Goal: Task Accomplishment & Management: Use online tool/utility

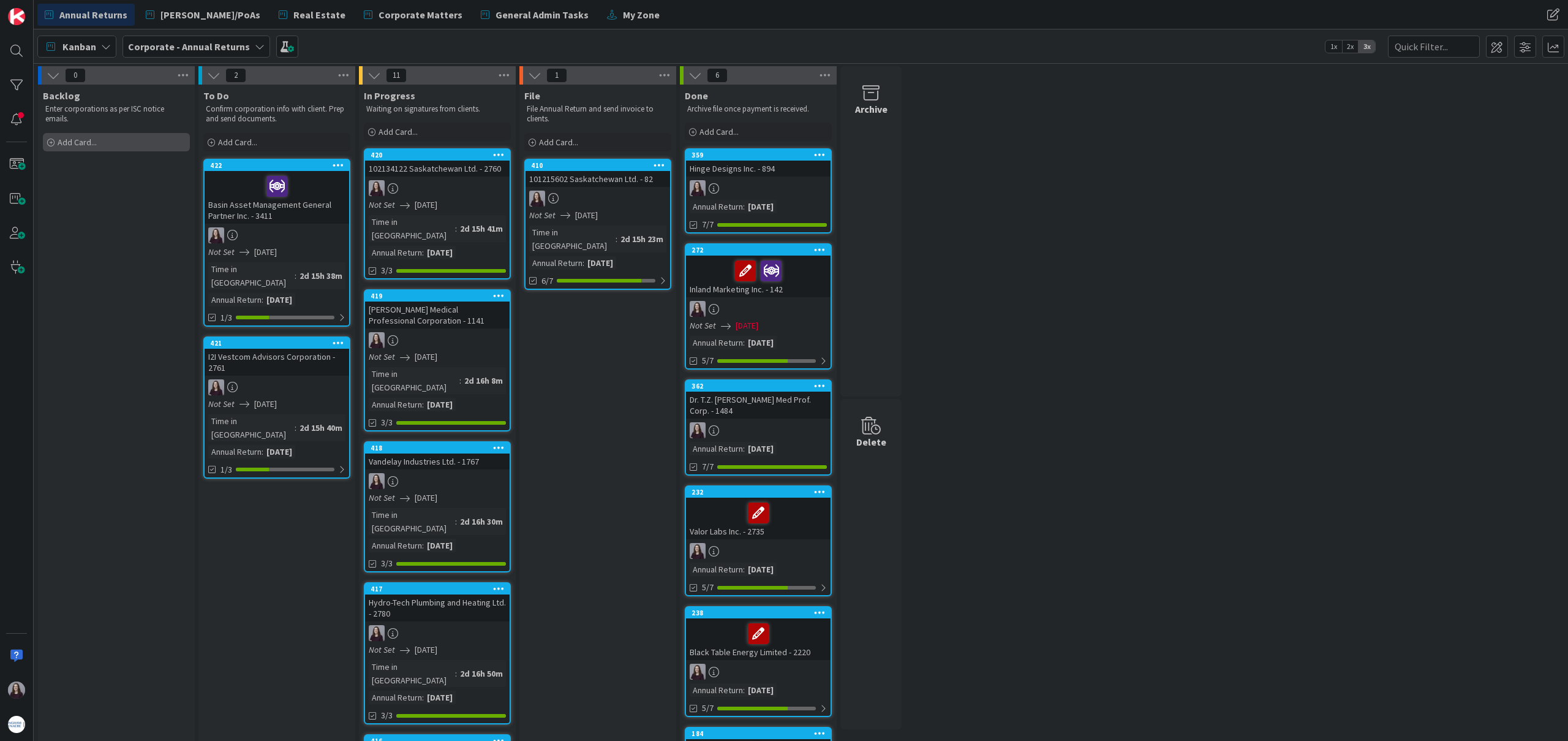
click at [92, 137] on span "Add Card..." at bounding box center [78, 142] width 39 height 11
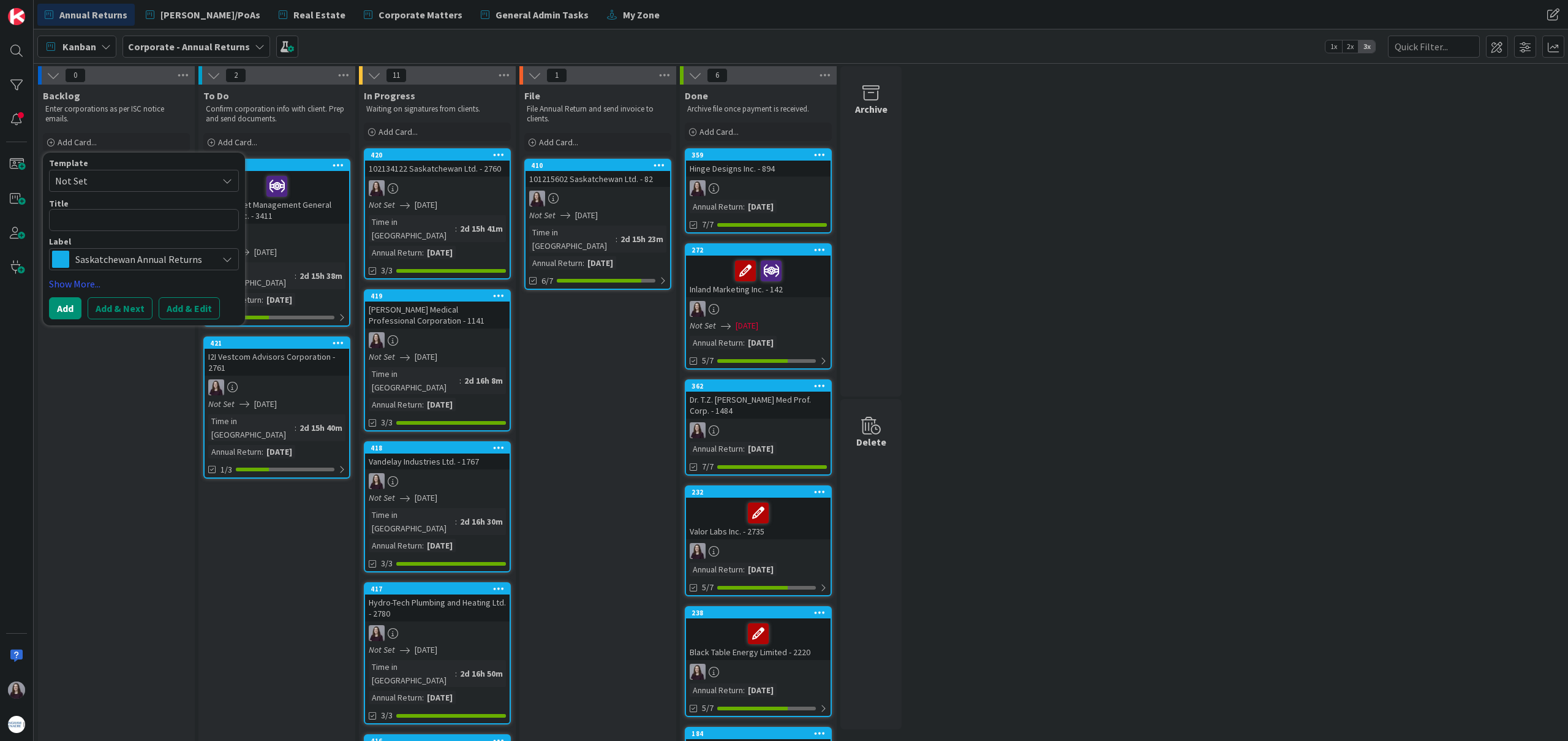
click at [187, 173] on span "Not Set" at bounding box center [132, 181] width 153 height 16
click at [192, 233] on span "Saskatchewan Annual Returns" at bounding box center [153, 234] width 175 height 16
type textarea "x"
type textarea "Saskatchewan Annual Returns"
click at [197, 304] on button "Add & Edit" at bounding box center [189, 308] width 62 height 22
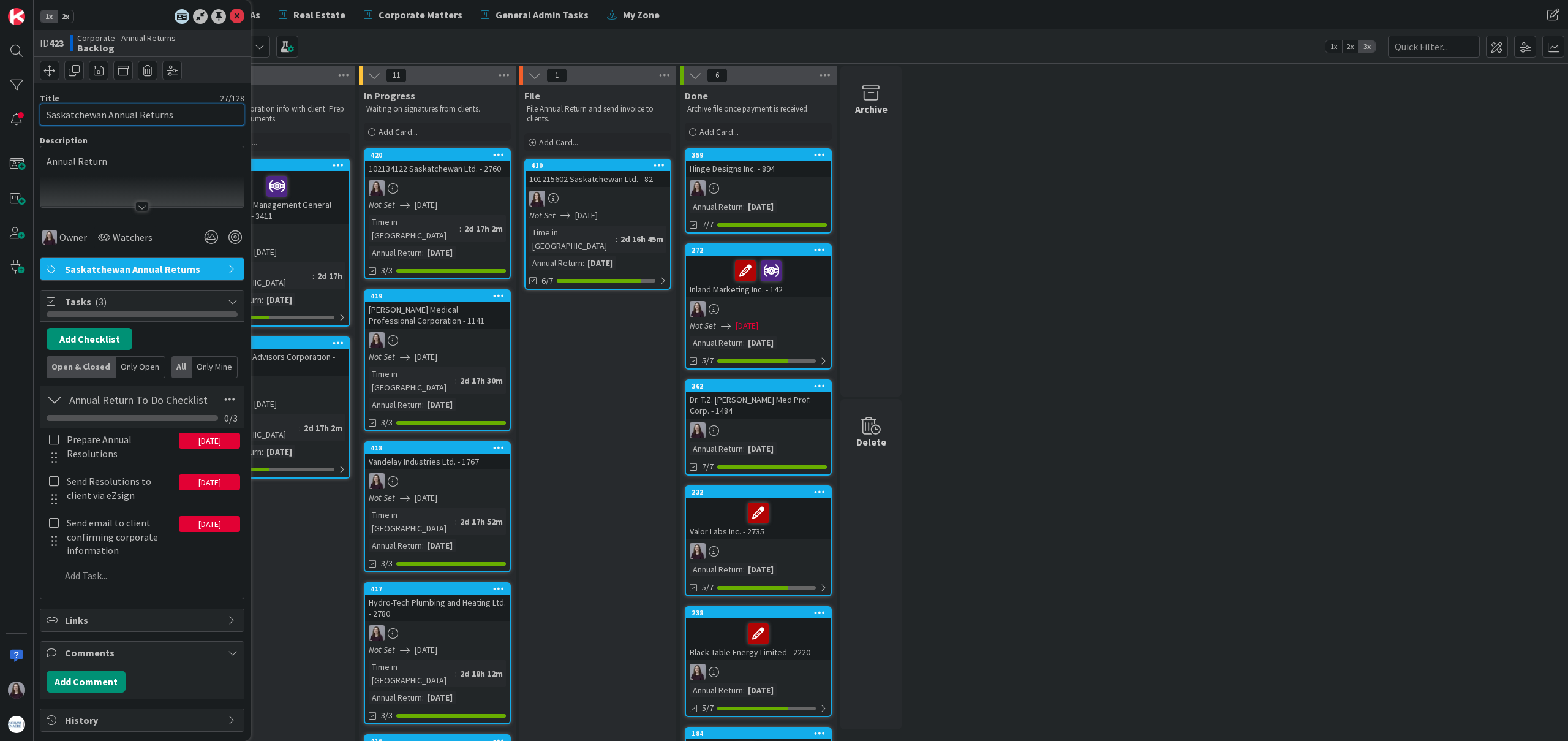
drag, startPoint x: 189, startPoint y: 118, endPoint x: 37, endPoint y: 110, distance: 152.2
click at [38, 110] on div "1x 2x ID 423 Corporate - Annual Returns Backlog Title 27 / 128 Saskatchewan Ann…" at bounding box center [142, 370] width 217 height 741
type input "102132795 Saskatchewan Corp. - 2742"
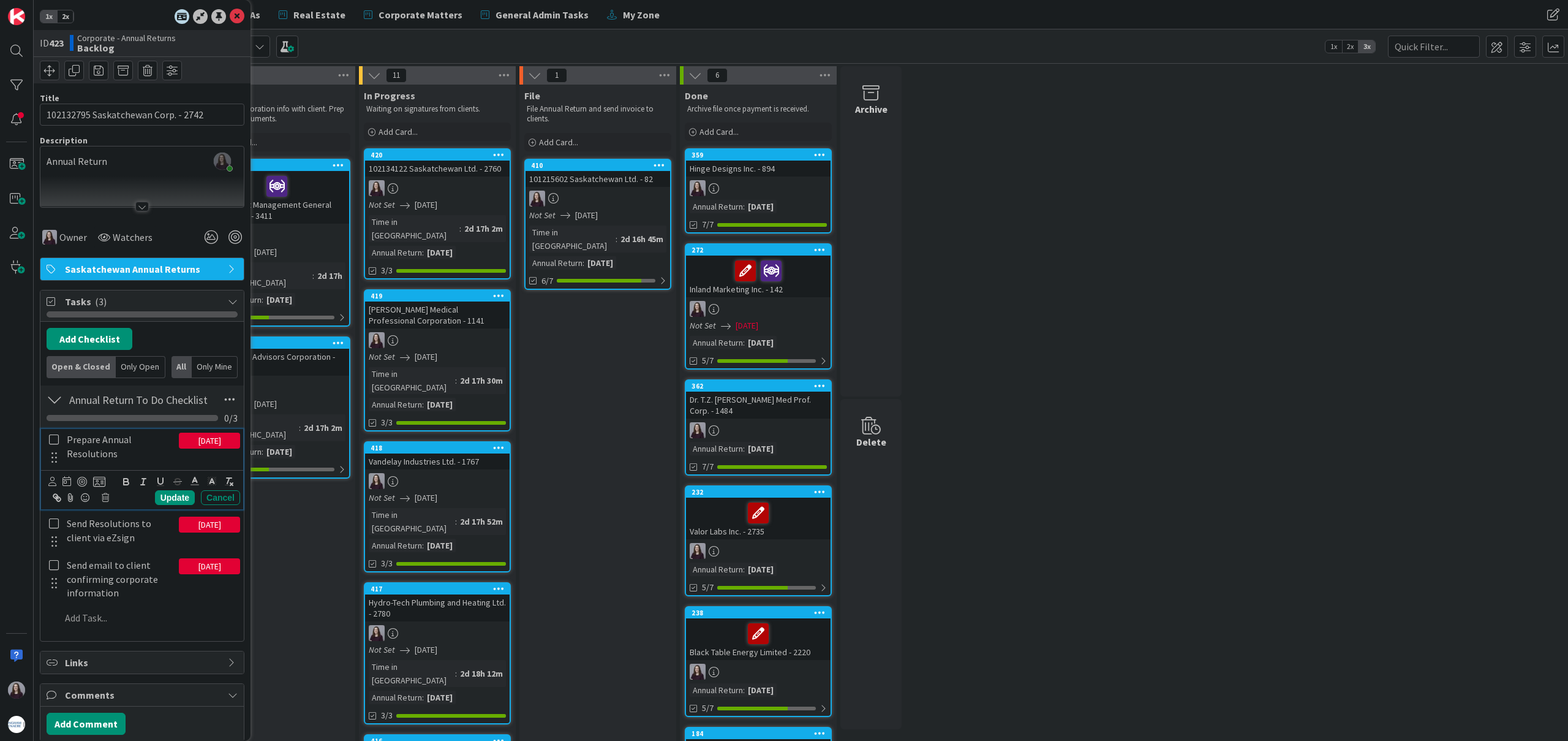
click at [54, 439] on icon at bounding box center [54, 439] width 10 height 11
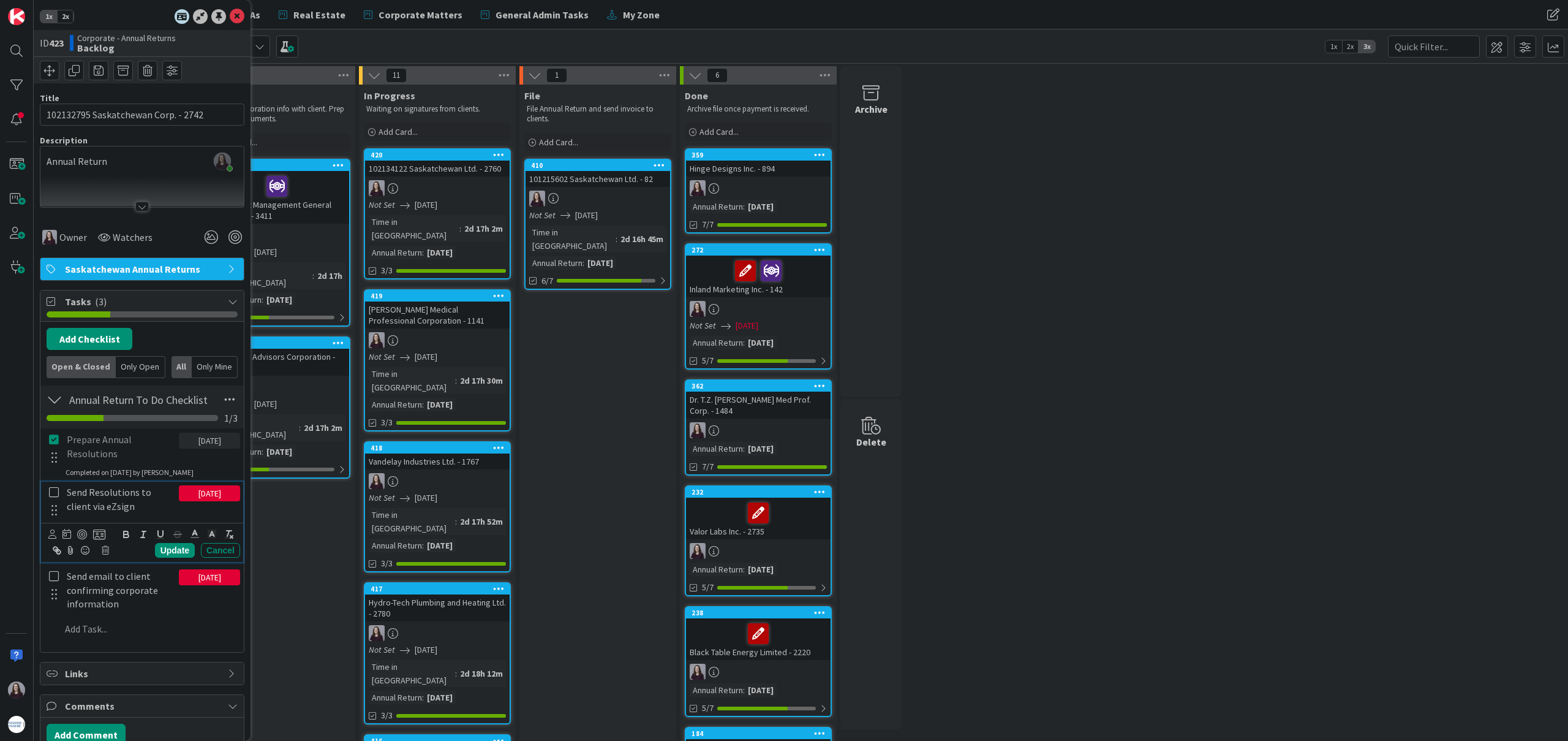
click at [55, 489] on icon at bounding box center [54, 492] width 10 height 11
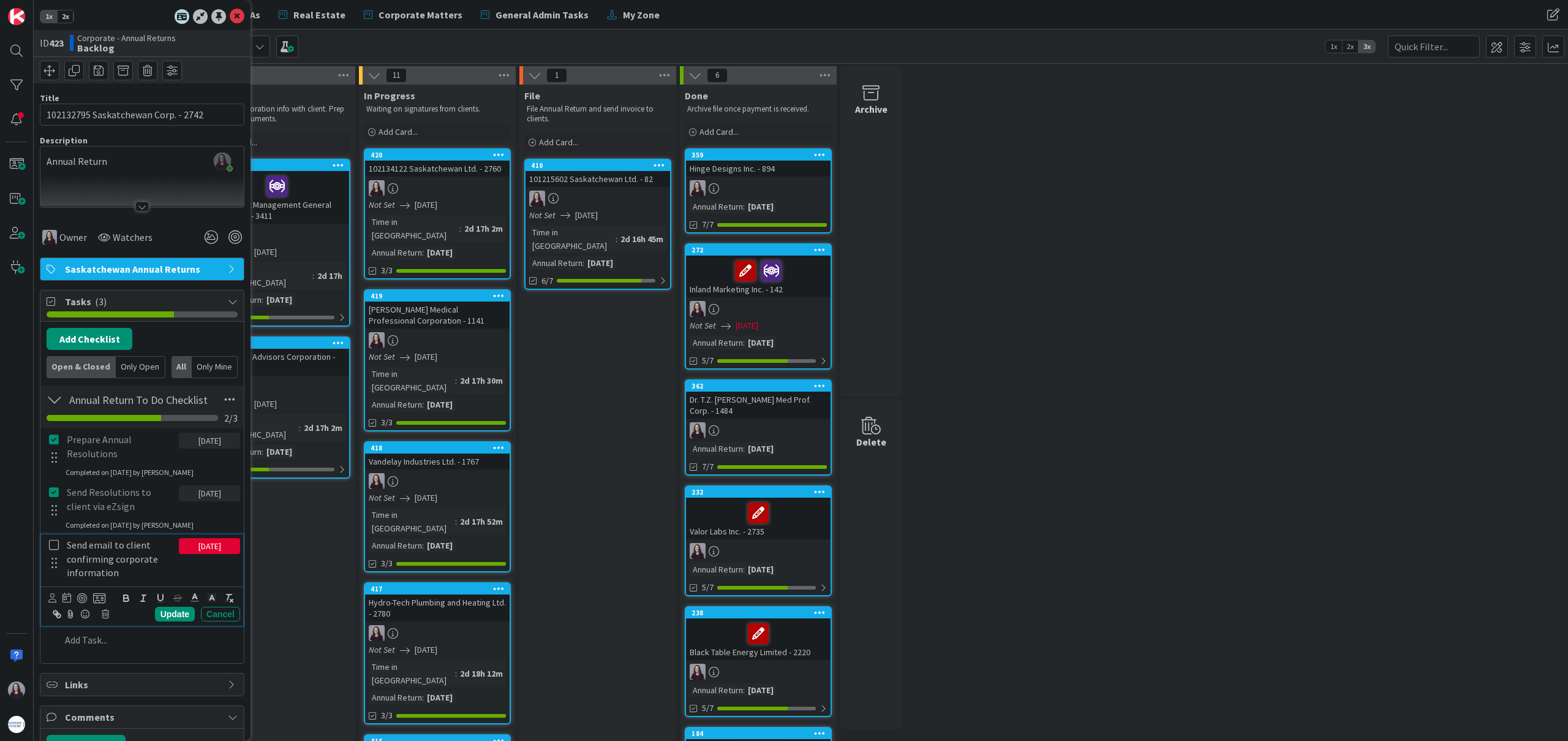
drag, startPoint x: 52, startPoint y: 545, endPoint x: 62, endPoint y: 530, distance: 18.0
click at [52, 545] on icon at bounding box center [54, 545] width 10 height 11
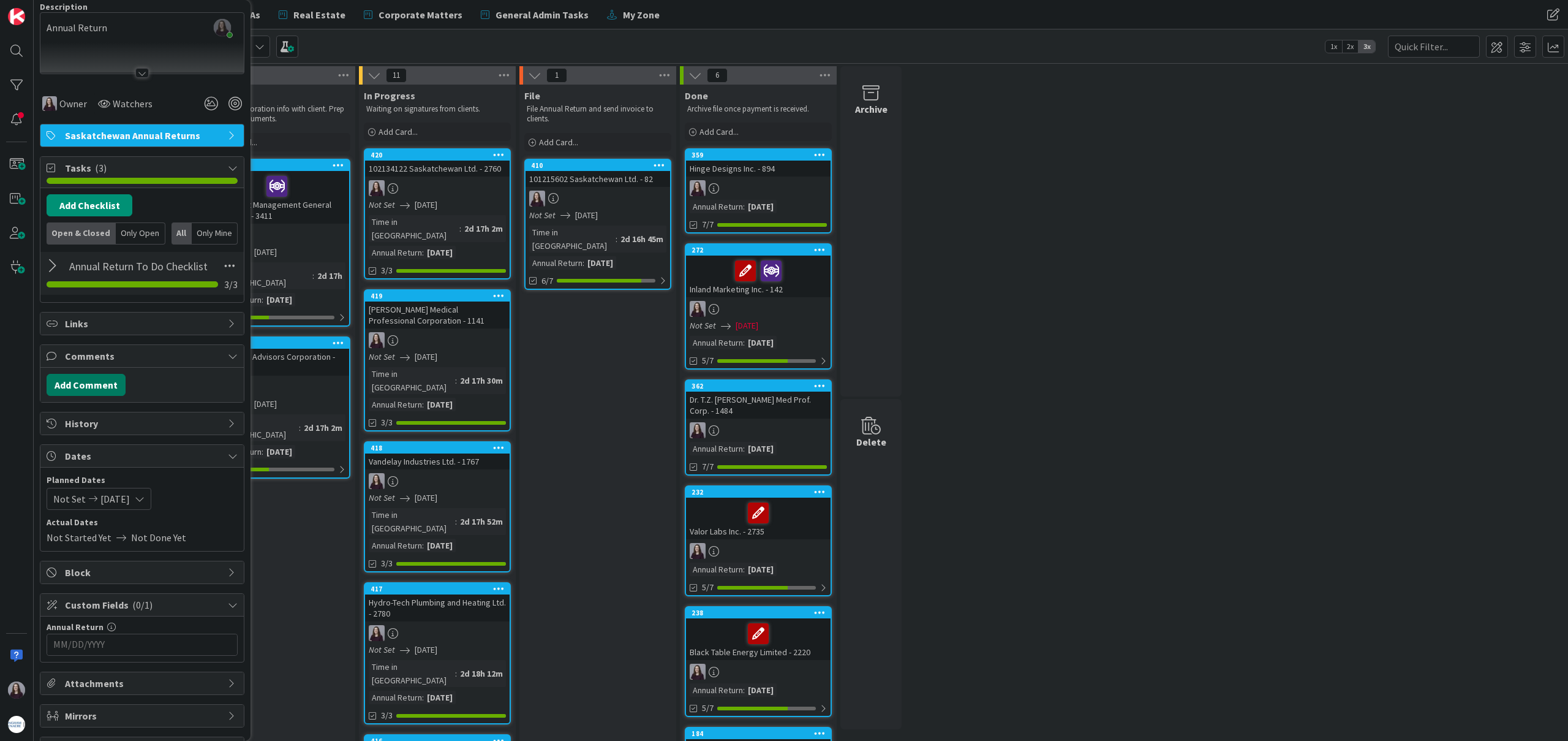
scroll to position [162, 0]
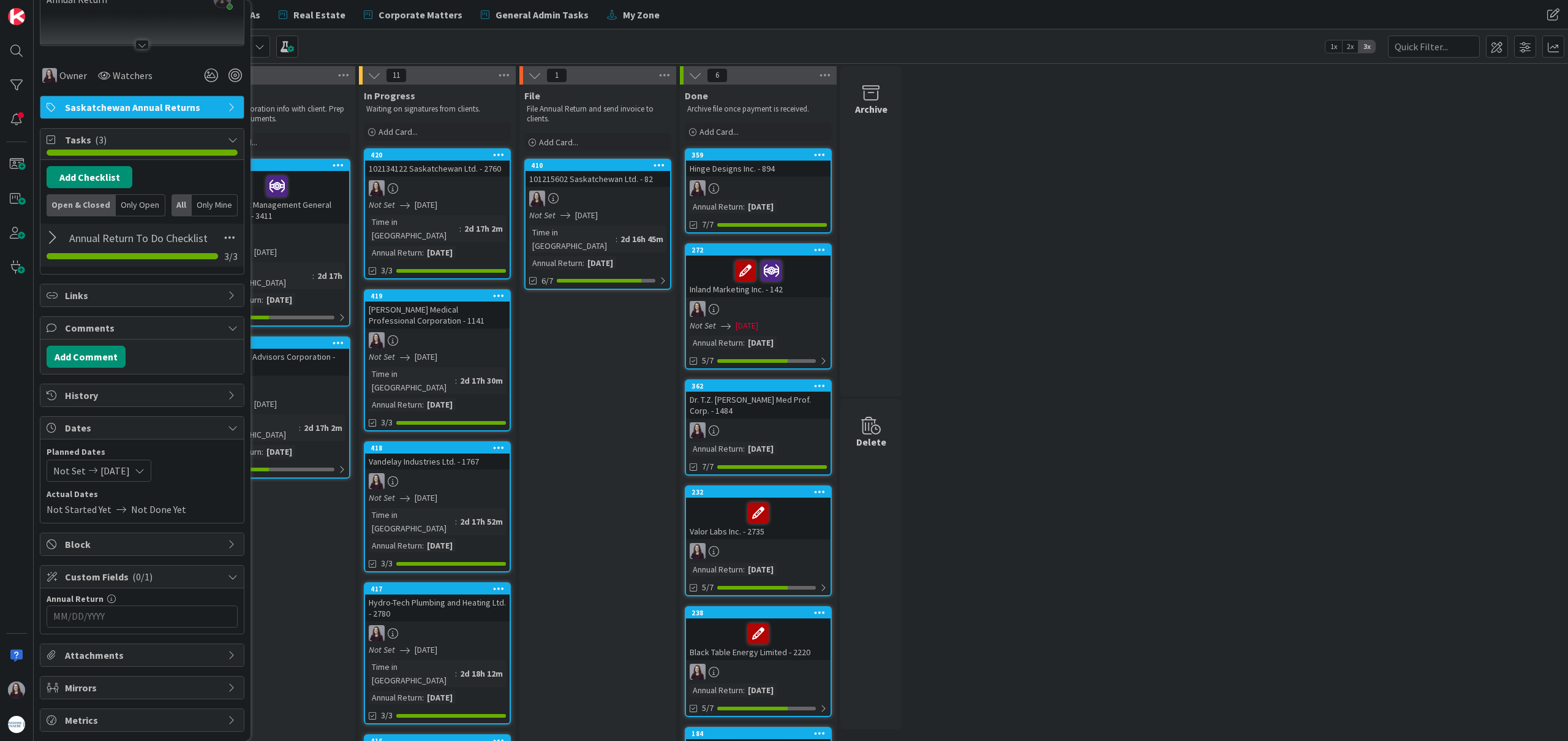
click at [145, 471] on icon at bounding box center [139, 470] width 10 height 10
click at [120, 651] on td "30" at bounding box center [120, 647] width 24 height 23
type input "[DATE]"
click at [120, 651] on td "30" at bounding box center [120, 647] width 24 height 23
type input "[DATE]"
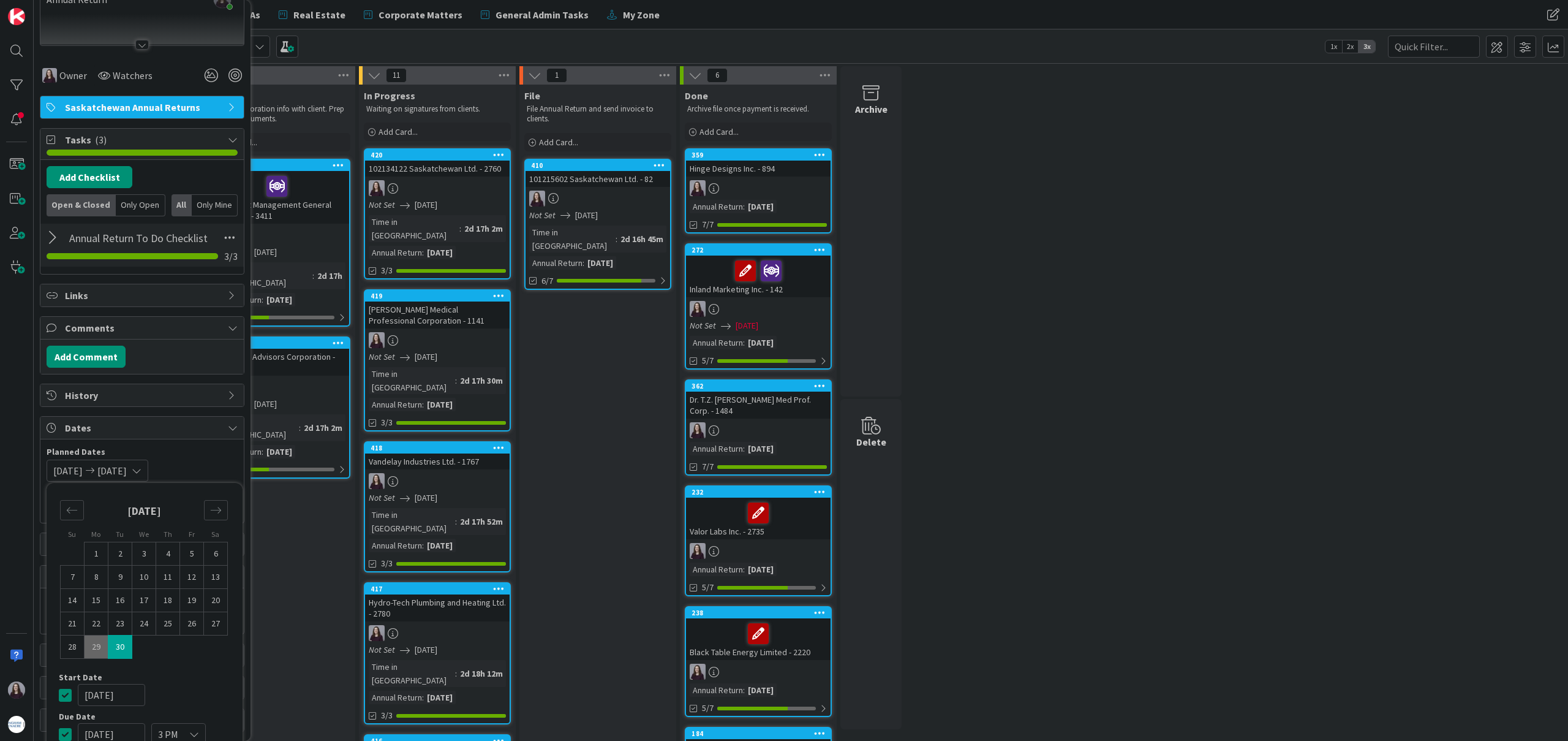
click at [66, 693] on icon at bounding box center [65, 695] width 12 height 14
click at [196, 471] on div "Not Set [DATE] Su Mo Tu We Th Fr Sa [DATE] 1 2 3 4 5 6 7 8 9 10 11 12 13 14 15 …" at bounding box center [142, 470] width 191 height 22
click at [152, 620] on input "MM/DD/YYYY" at bounding box center [142, 616] width 178 height 21
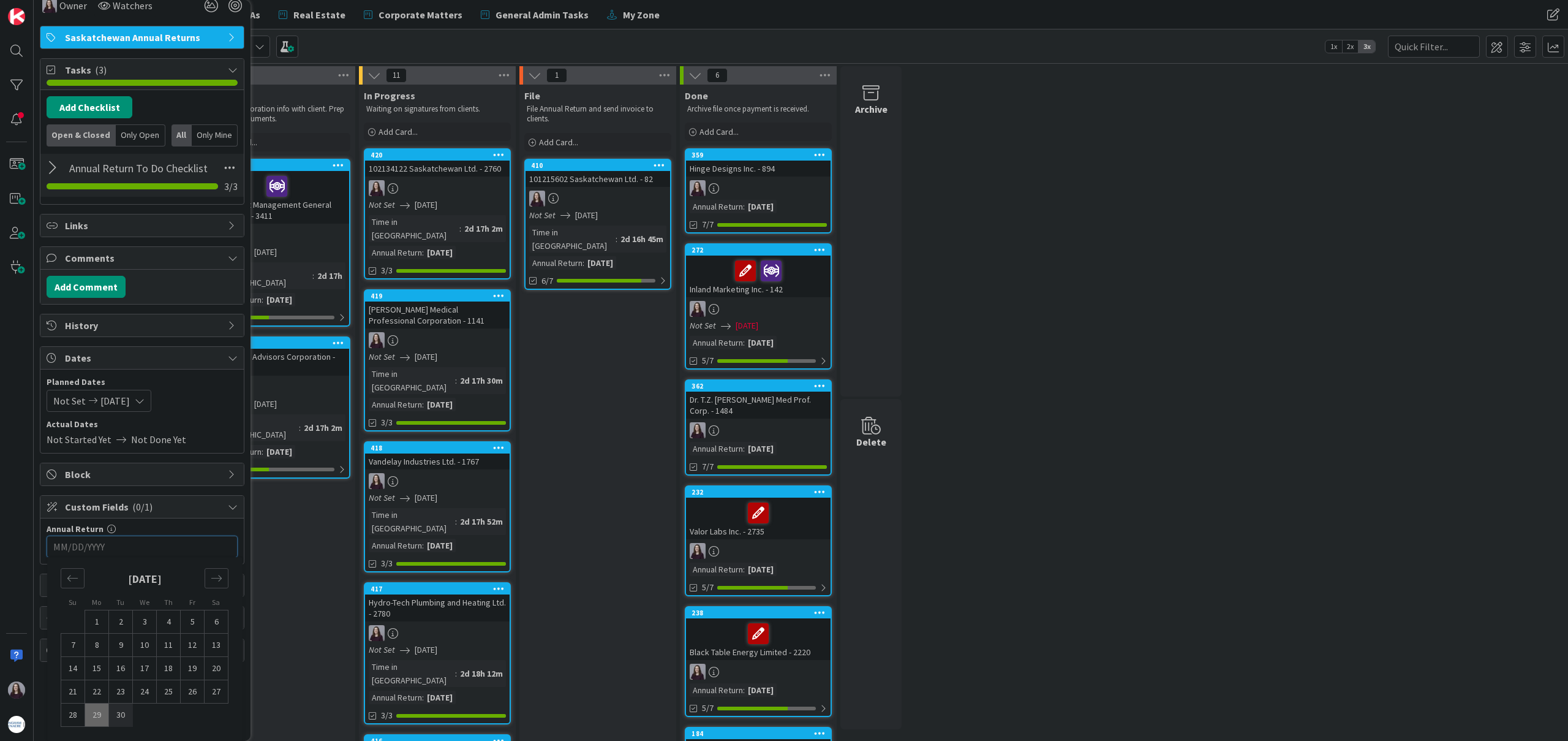
click at [123, 712] on td "30" at bounding box center [120, 715] width 24 height 23
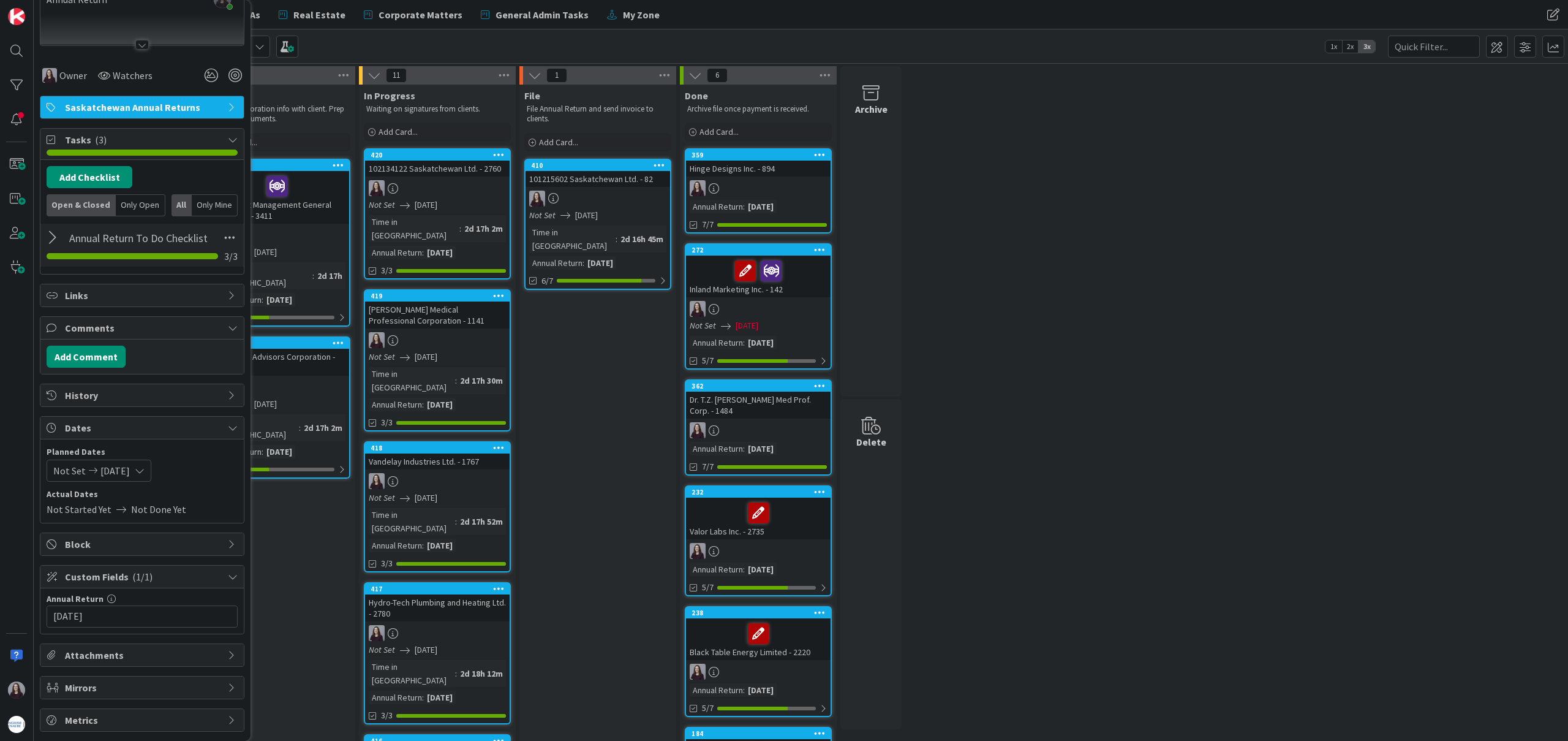
type input "[DATE]"
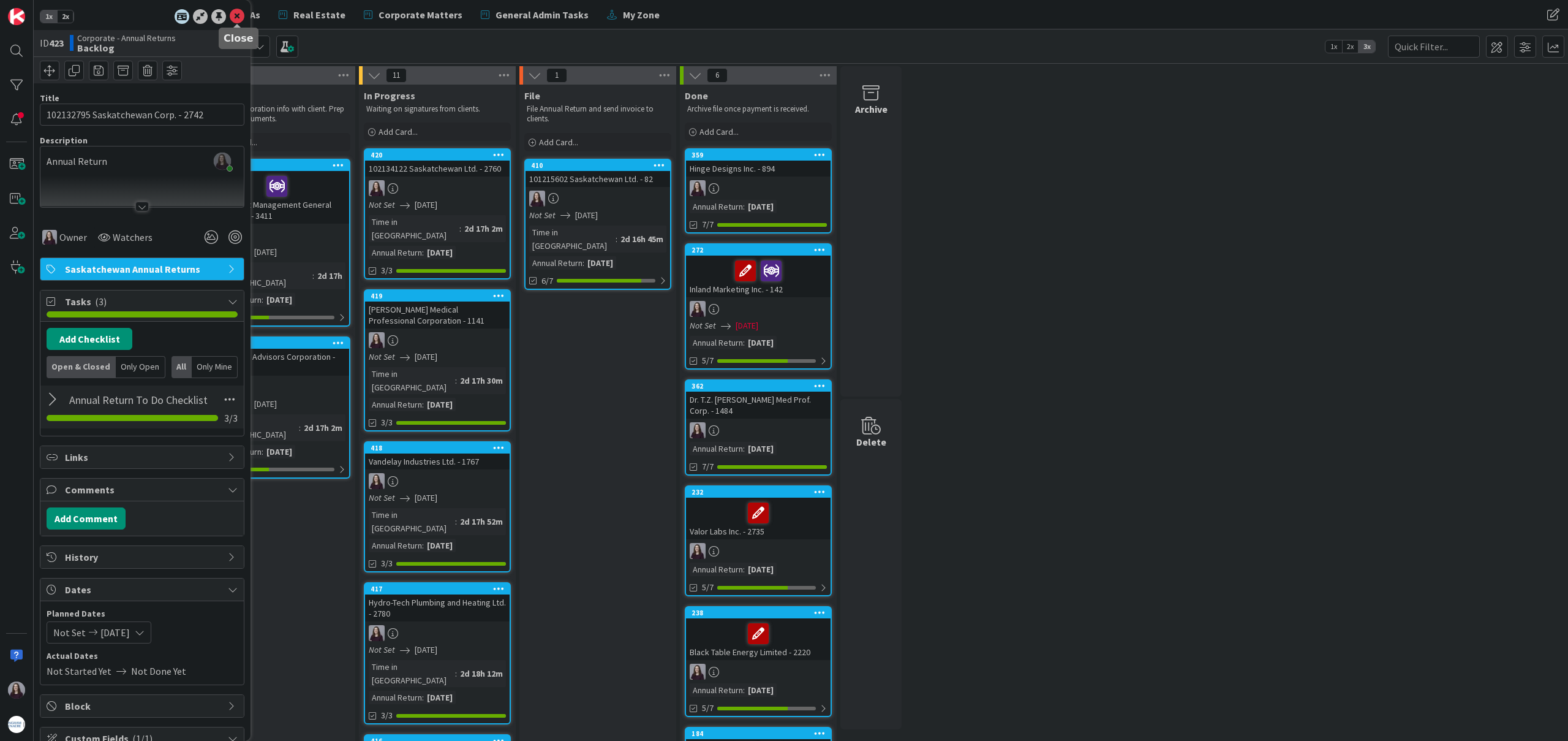
click at [232, 14] on icon at bounding box center [236, 16] width 14 height 14
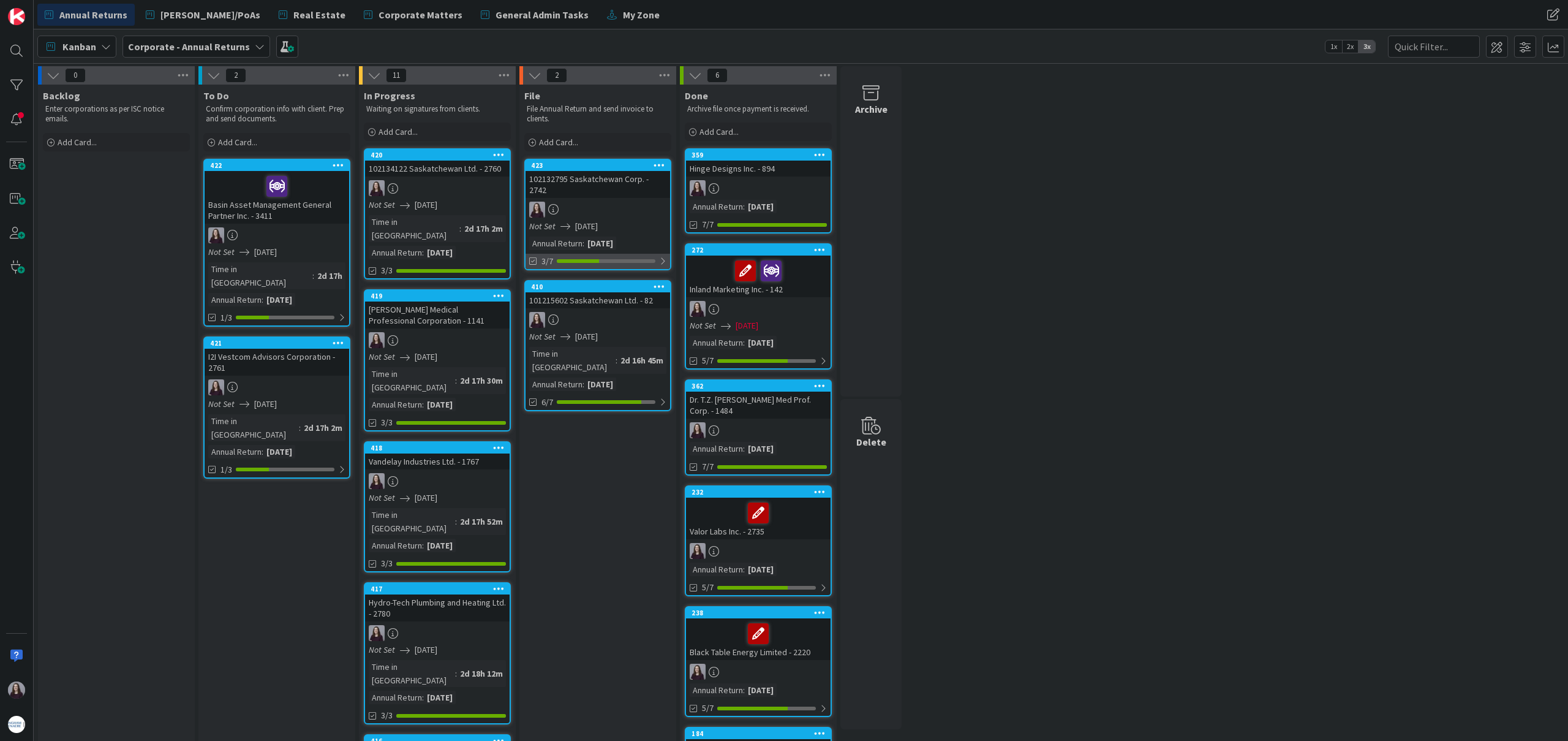
click at [655, 254] on div "3/7" at bounding box center [598, 261] width 145 height 15
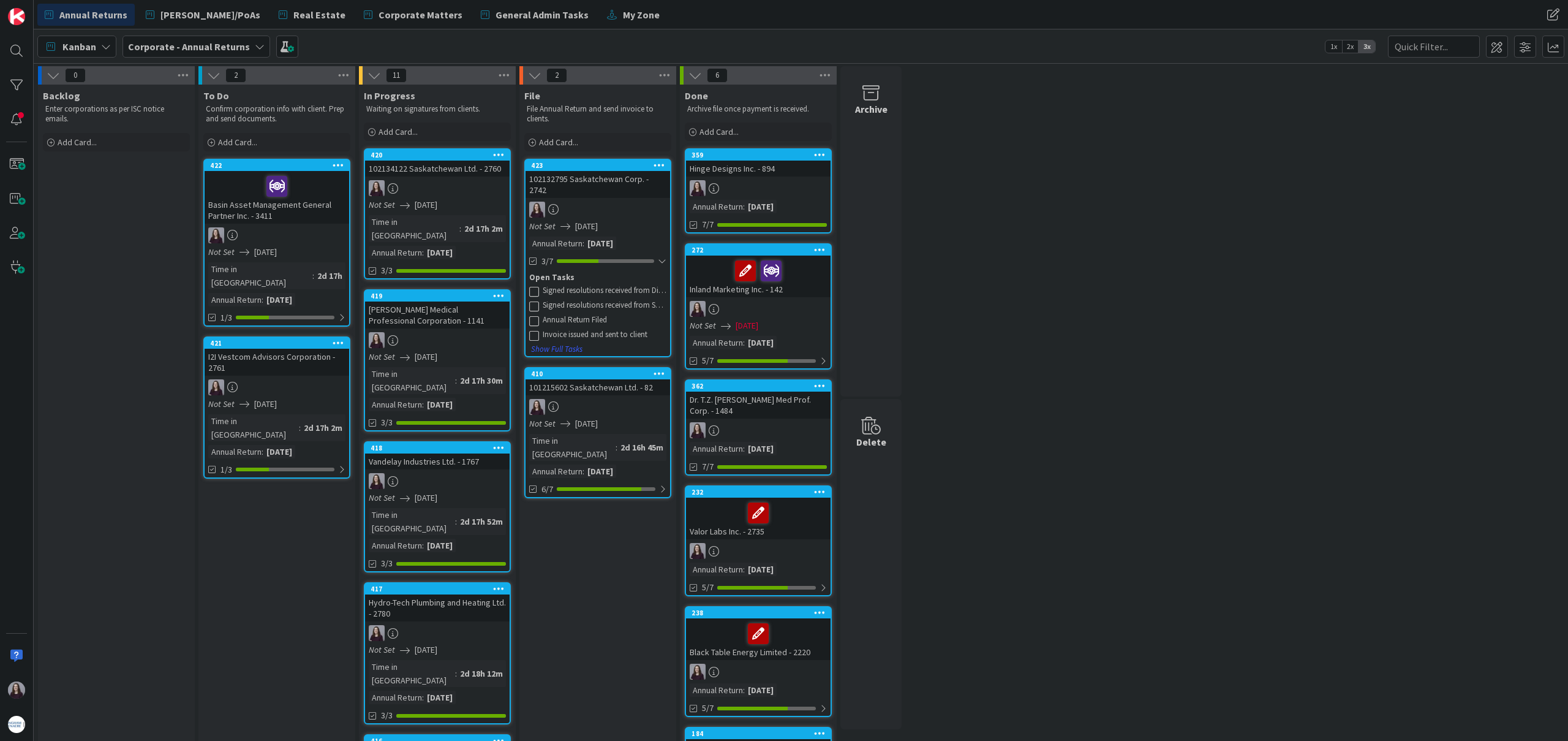
click at [535, 286] on icon at bounding box center [534, 290] width 10 height 10
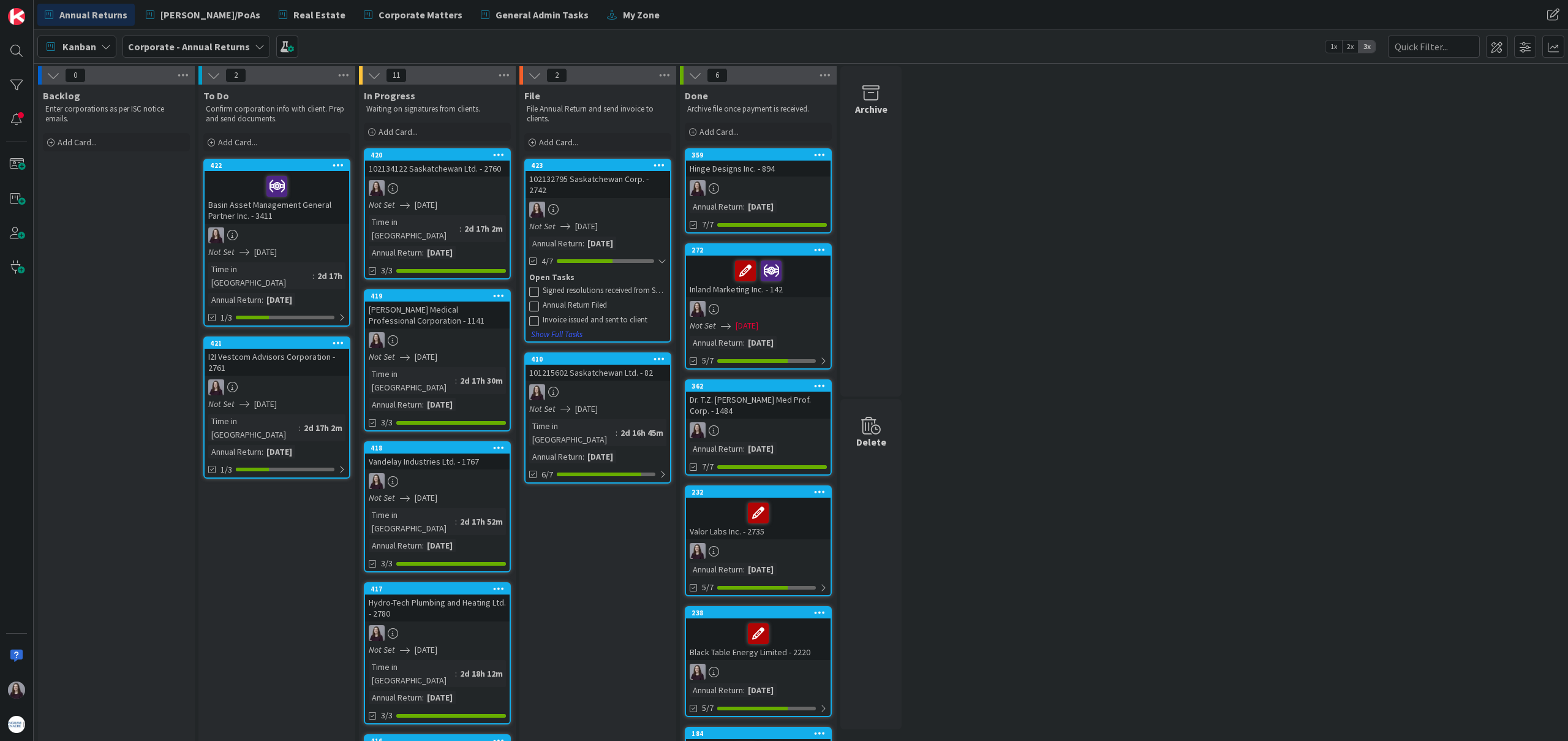
click at [535, 286] on icon at bounding box center [534, 290] width 10 height 10
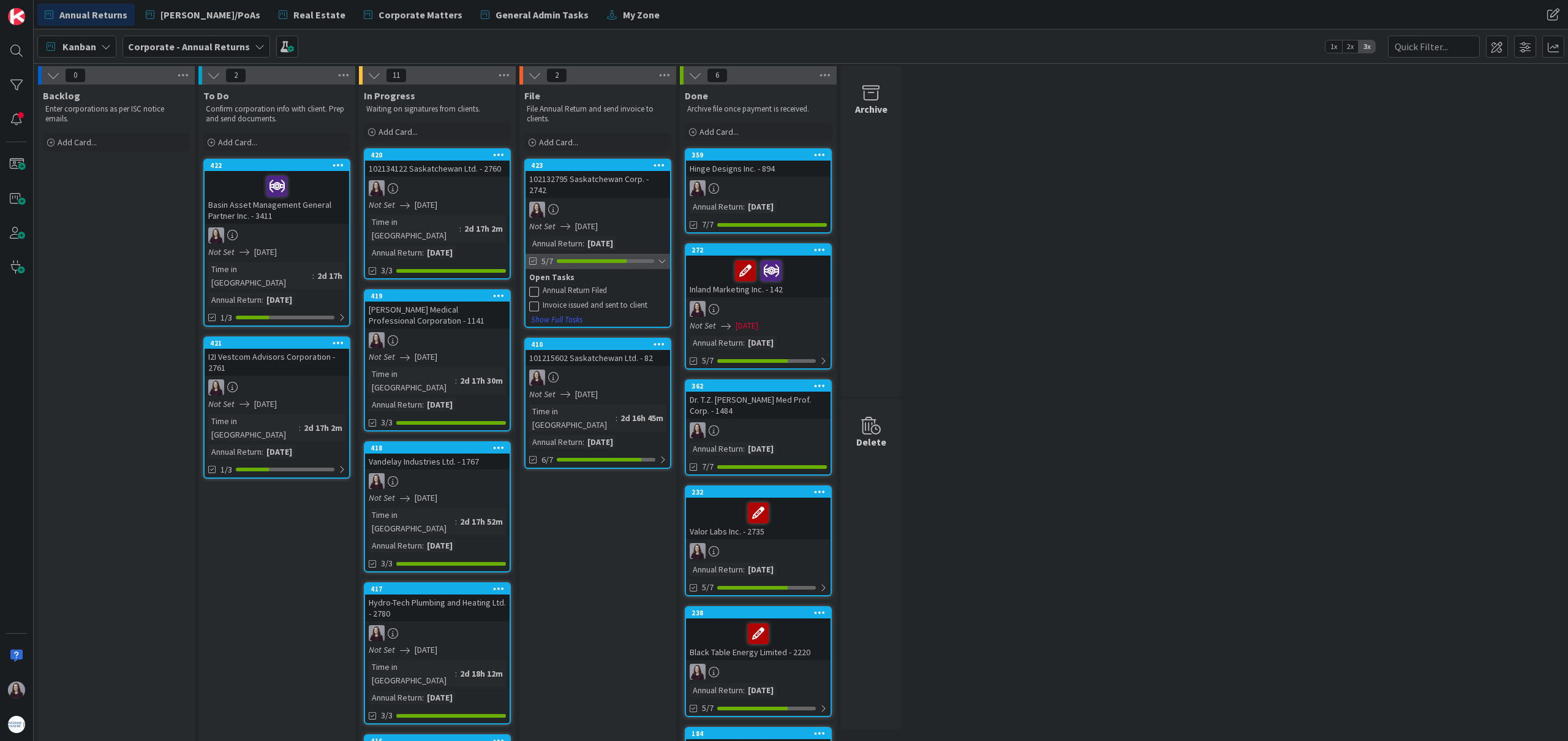
click at [612, 259] on div at bounding box center [592, 261] width 70 height 4
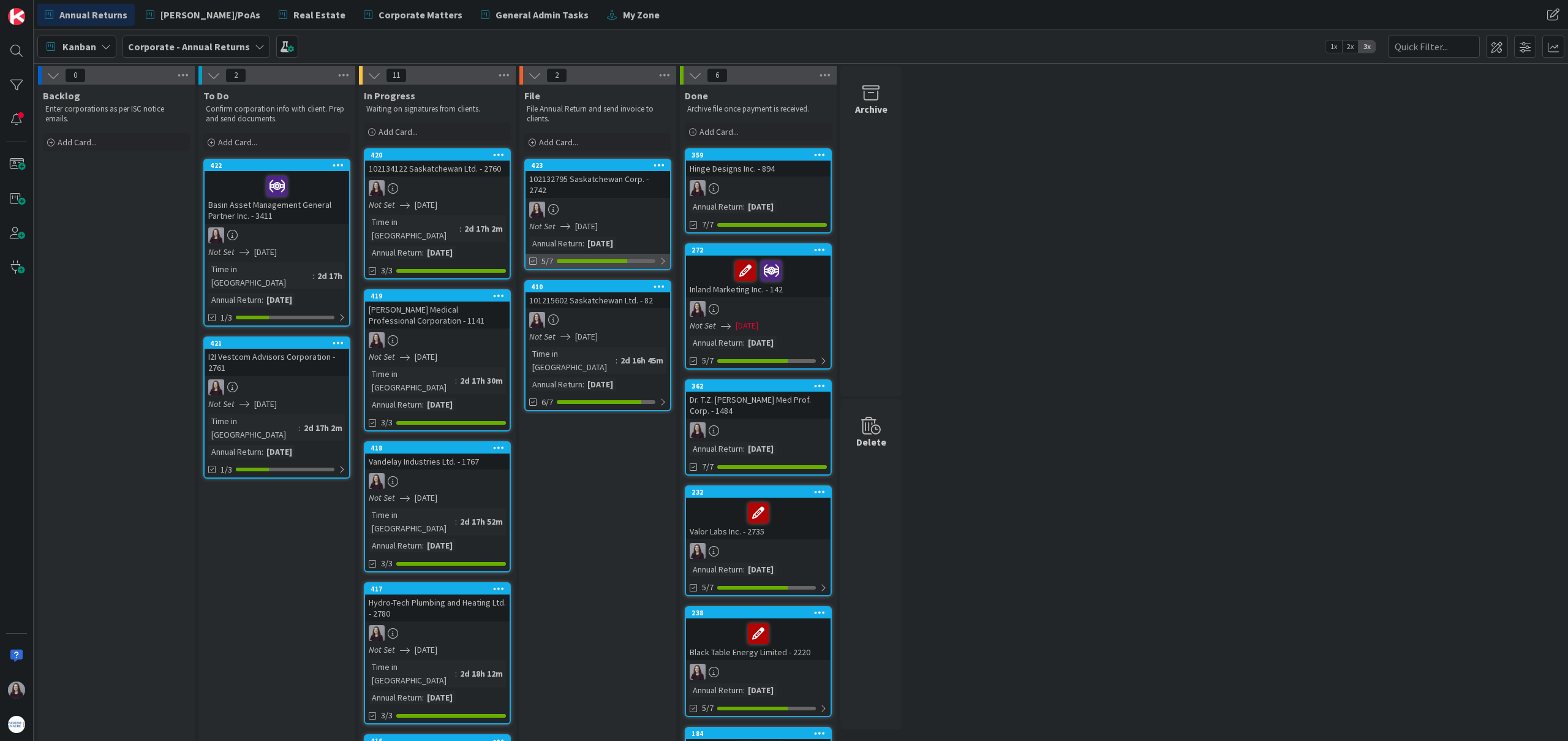
click at [663, 256] on div at bounding box center [662, 261] width 7 height 10
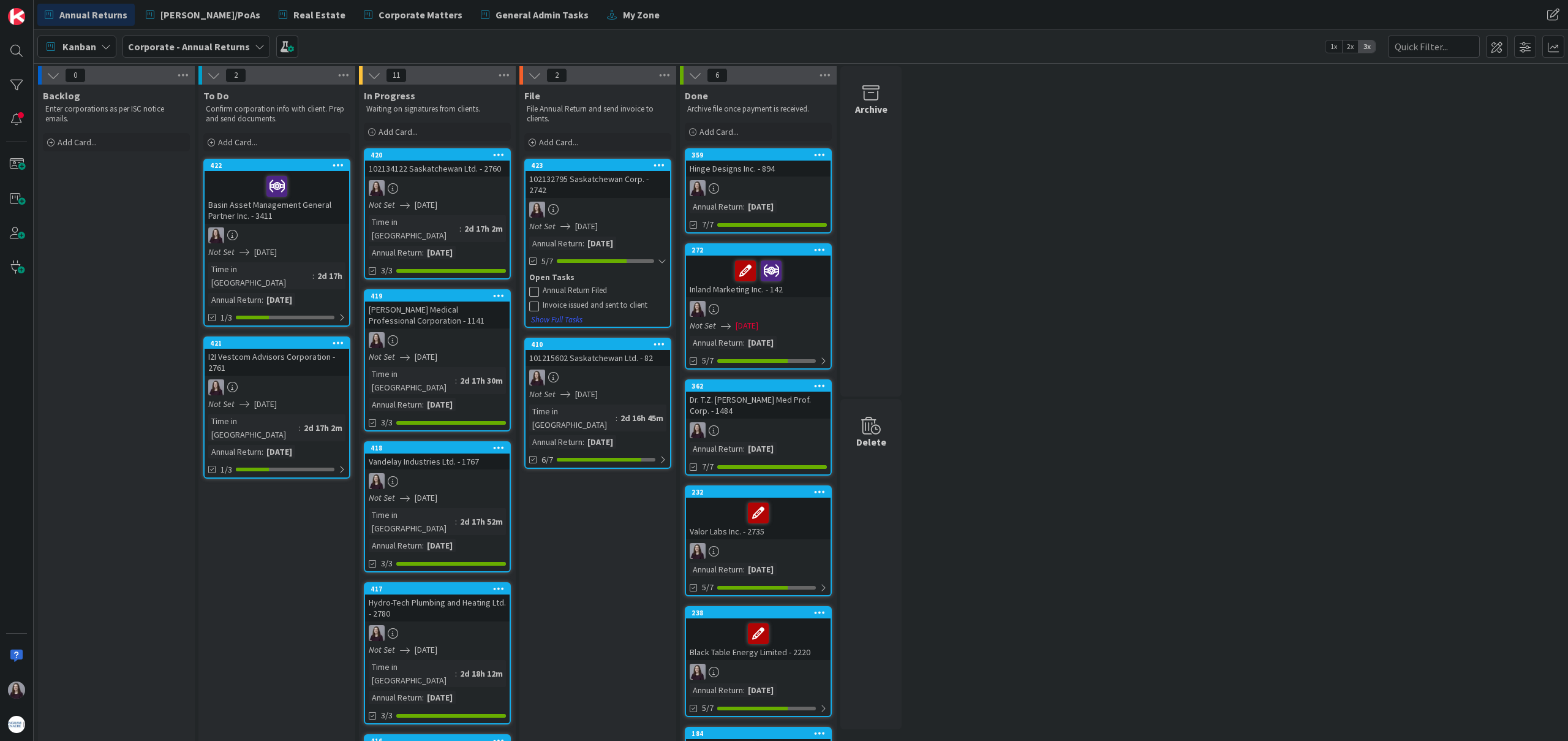
click at [534, 286] on icon at bounding box center [534, 290] width 10 height 10
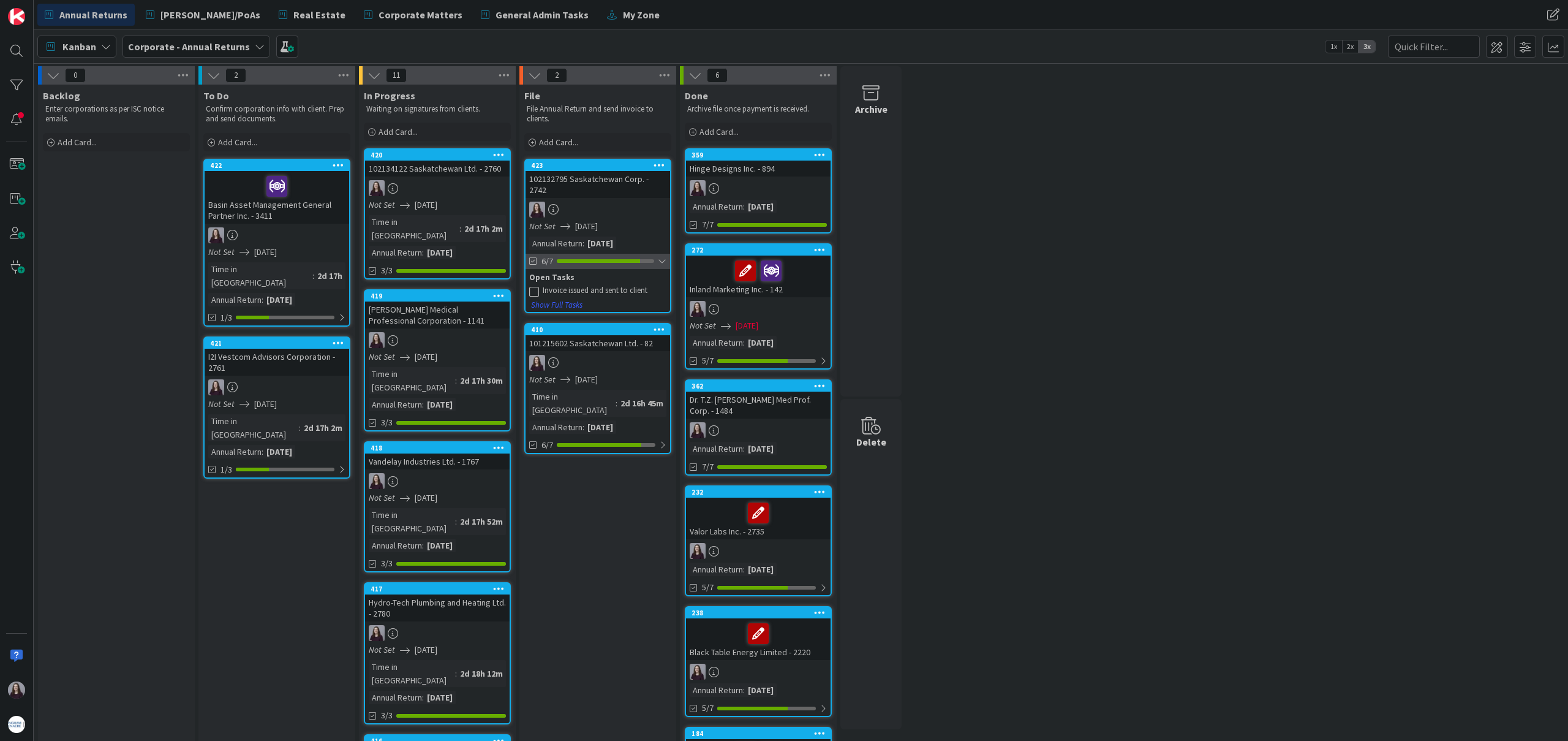
click at [660, 256] on div at bounding box center [662, 261] width 9 height 10
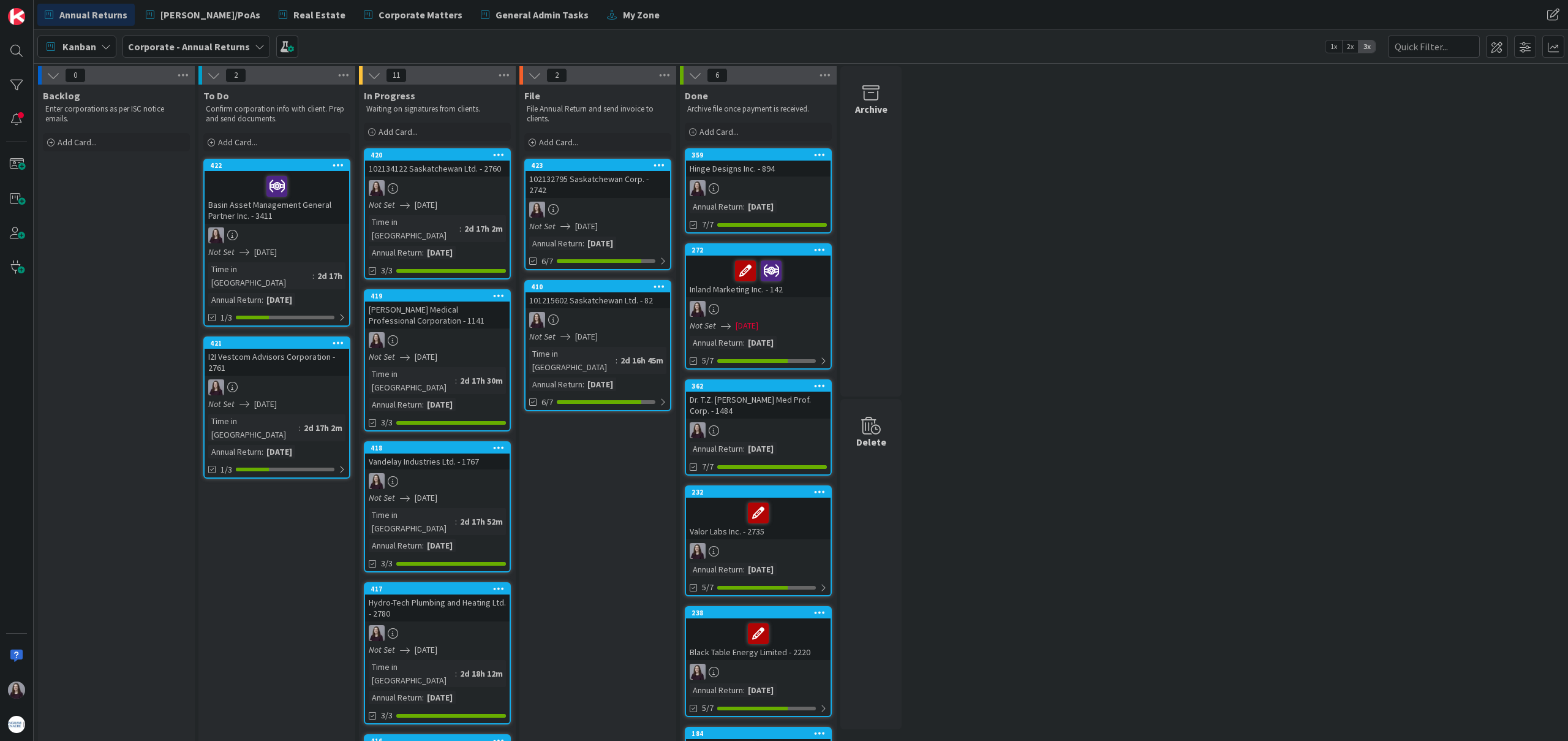
click at [650, 237] on div "Annual Return : [DATE]" at bounding box center [598, 243] width 137 height 13
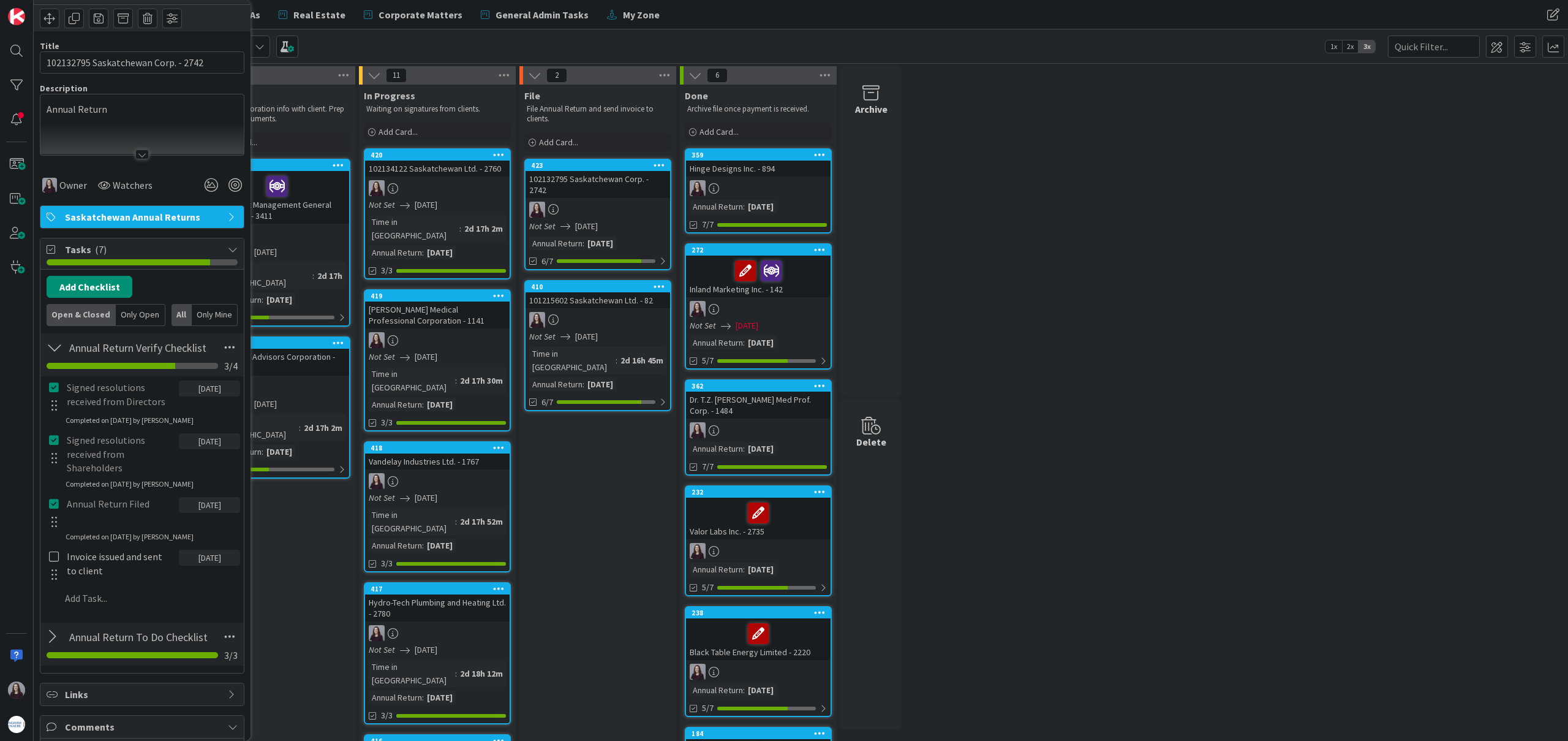
scroll to position [53, 0]
click at [59, 388] on icon at bounding box center [54, 387] width 10 height 11
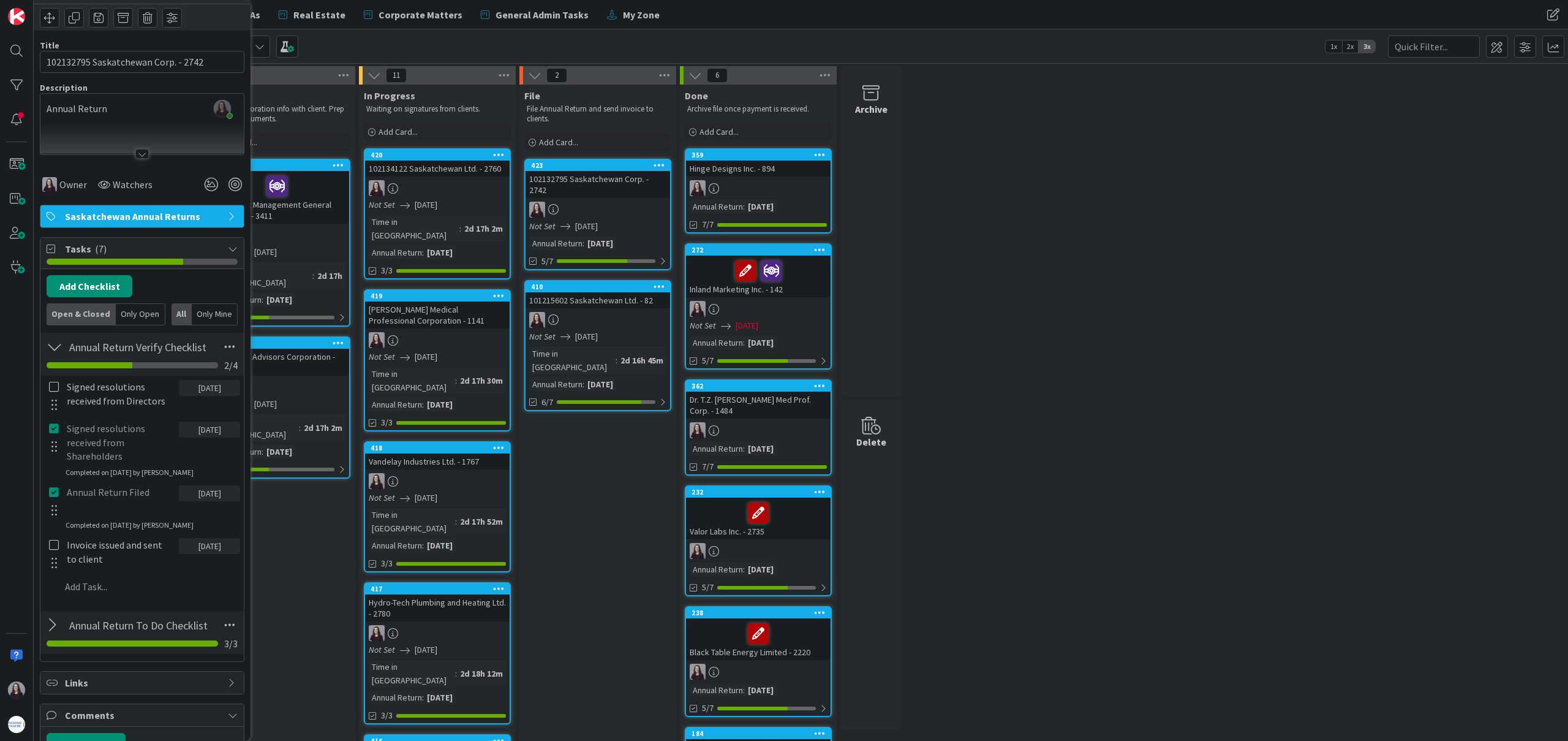
click at [54, 468] on div "Signed resolutions received from Shareholders [DATE] Update Cancel Completed on…" at bounding box center [142, 447] width 202 height 60
click at [52, 429] on icon at bounding box center [54, 429] width 10 height 11
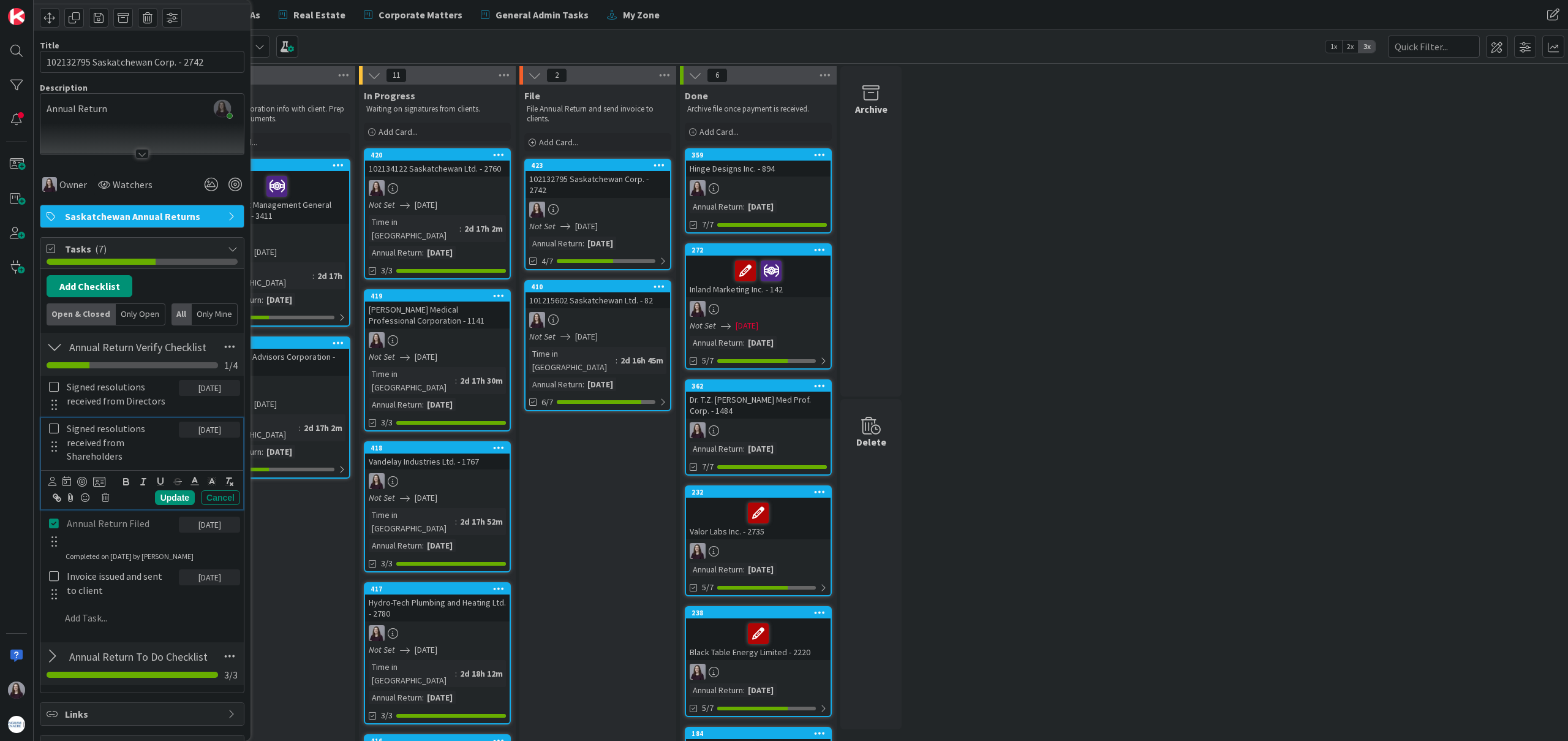
scroll to position [0, 0]
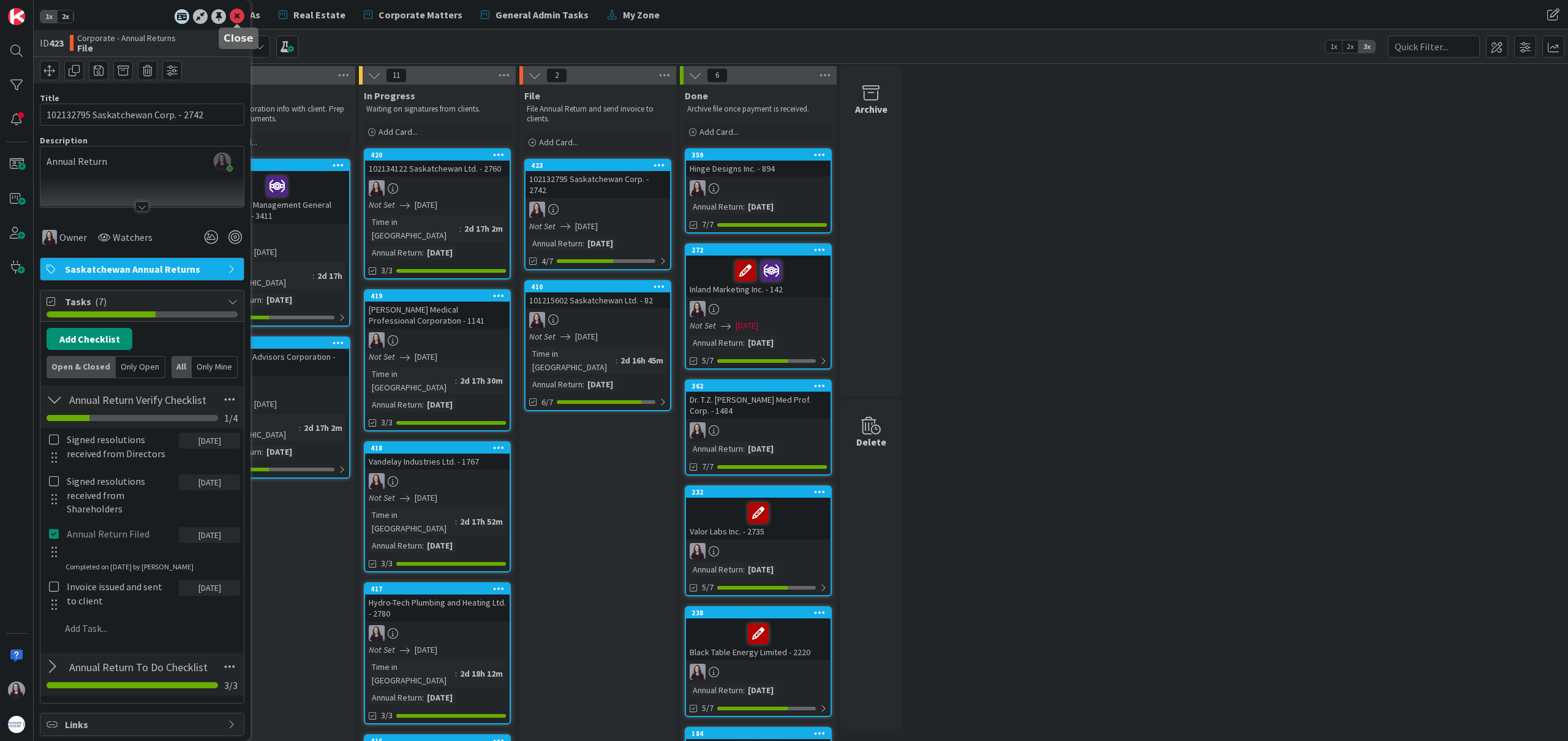
click at [236, 14] on icon at bounding box center [236, 16] width 14 height 14
